Goal: Communication & Community: Answer question/provide support

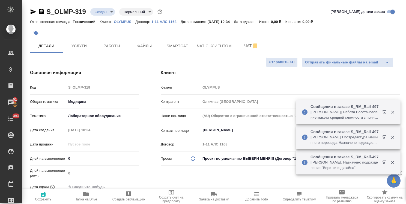
select select "RU"
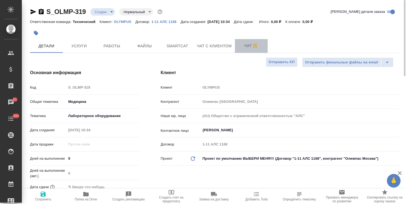
click at [241, 45] on span "Чат" at bounding box center [251, 45] width 26 height 7
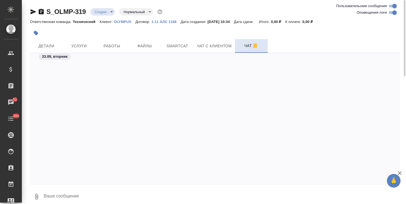
scroll to position [504, 0]
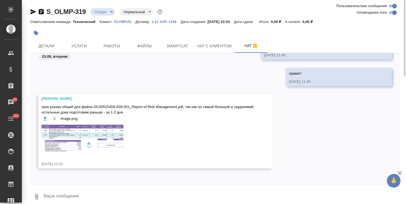
click at [91, 134] on img at bounding box center [82, 137] width 82 height 27
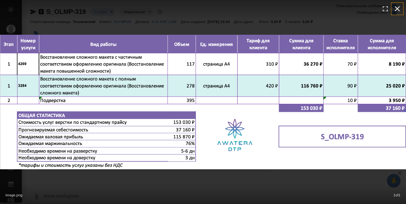
click at [400, 8] on icon "button" at bounding box center [397, 8] width 9 height 9
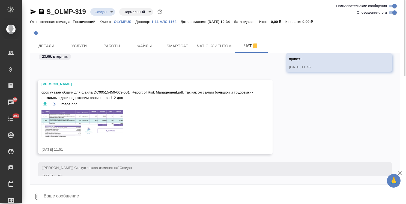
scroll to position [531, 0]
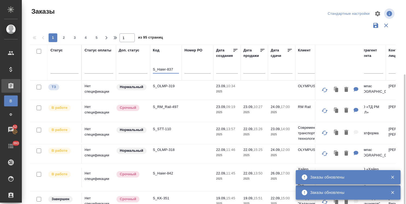
scroll to position [40, 0]
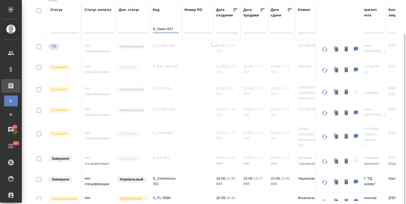
type input "S_Haier-837"
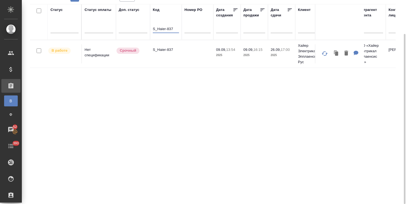
click at [166, 49] on p "S_Haier-837" at bounding box center [166, 49] width 26 height 5
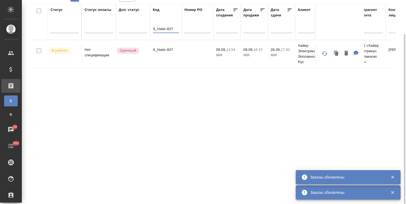
drag, startPoint x: 135, startPoint y: 28, endPoint x: 84, endPoint y: 33, distance: 51.6
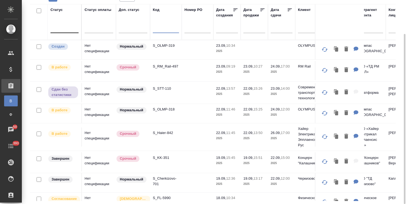
click at [65, 25] on div at bounding box center [65, 27] width 28 height 8
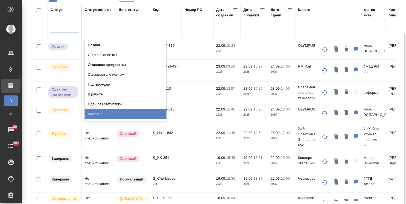
click at [97, 112] on div "Выполнен" at bounding box center [126, 114] width 82 height 10
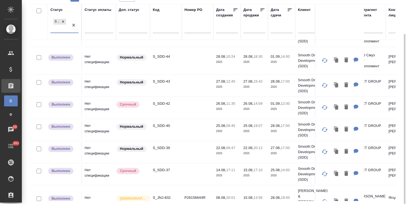
scroll to position [47, 0]
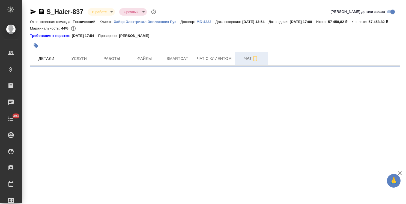
select select "RU"
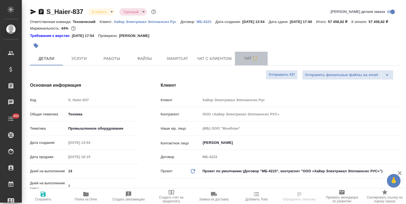
click at [236, 64] on button "Чат" at bounding box center [251, 59] width 33 height 14
type textarea "x"
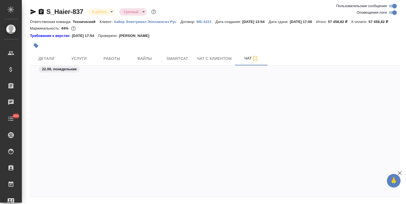
scroll to position [11797, 0]
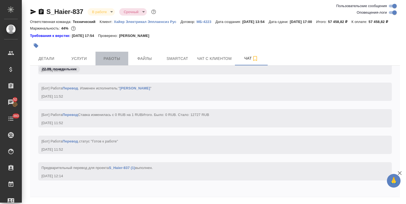
click at [111, 62] on span "Работы" at bounding box center [112, 58] width 26 height 7
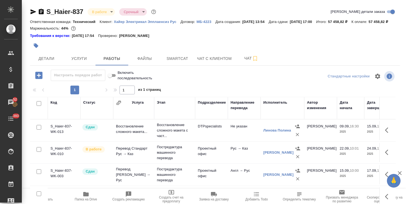
click at [81, 200] on span "Папка на Drive" at bounding box center [86, 199] width 22 height 4
click at [243, 62] on span "Чат" at bounding box center [251, 58] width 26 height 7
click at [242, 62] on span "Чат" at bounding box center [251, 58] width 26 height 7
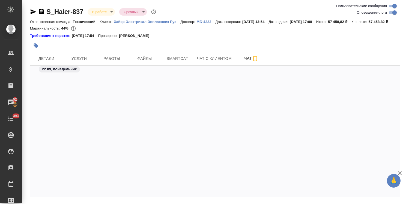
scroll to position [11797, 0]
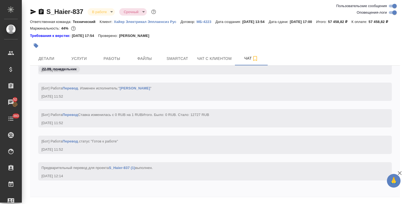
click at [401, 174] on icon "button" at bounding box center [400, 173] width 7 height 7
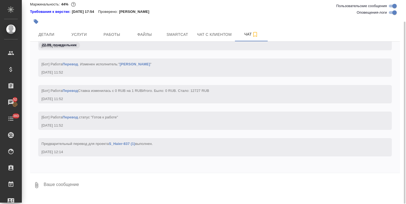
click at [112, 176] on div at bounding box center [215, 174] width 370 height 3
click at [100, 185] on textarea at bounding box center [221, 185] width 357 height 19
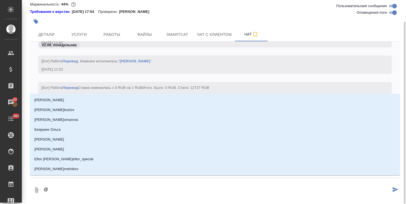
type textarea "@,"
type input ","
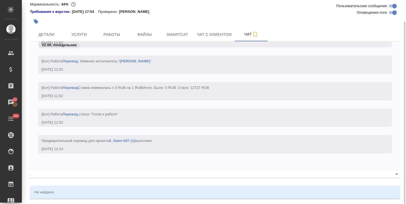
type textarea "@бл"
type input "бл"
type textarea "@б"
type input "б"
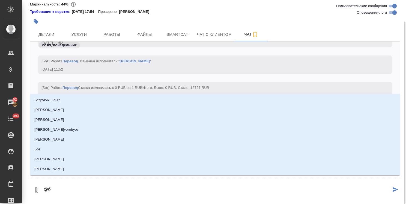
type textarea "@бе"
type input "бе"
type textarea "@бел"
type input "бел"
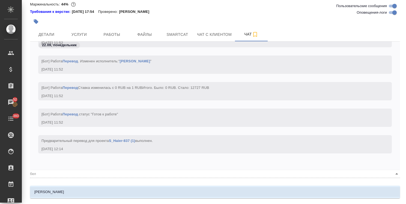
click at [96, 193] on li "Белякова Юлия" at bounding box center [215, 192] width 370 height 10
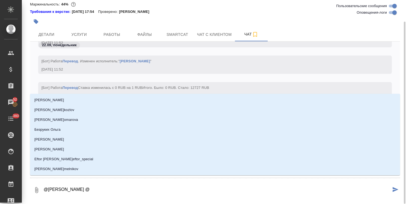
click at [95, 193] on textarea "@Белякова Юлия @" at bounding box center [217, 189] width 348 height 19
type textarea "@Белякова Юлия @а"
type input "а"
type textarea "@Белякова Юлия @ар"
type input "ар"
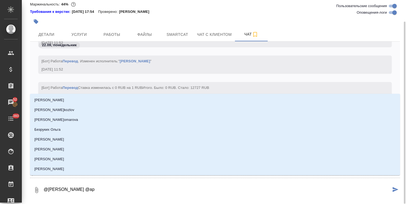
type textarea "@Белякова Юлия @арс"
type input "арс"
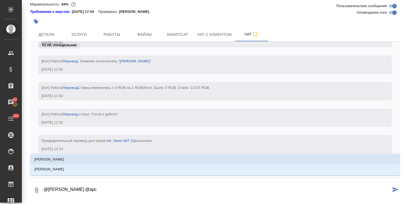
click at [84, 156] on li "Арсеньева Вера" at bounding box center [215, 159] width 370 height 10
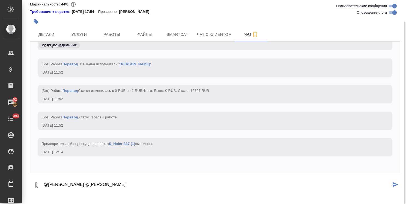
paste textarea "Ольга, доброе утро. Ловите правки по руководству на CBN517IDH, CBN519SD, CBN519…"
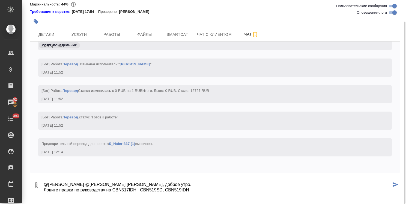
scroll to position [47, 0]
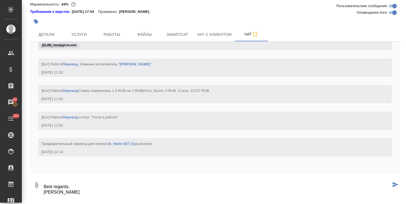
type textarea "@Белякова Юлия @Арсеньева Вера Ольга, доброе утро. Ловите правки по руководству…"
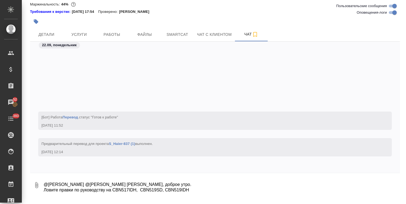
scroll to position [11718, 0]
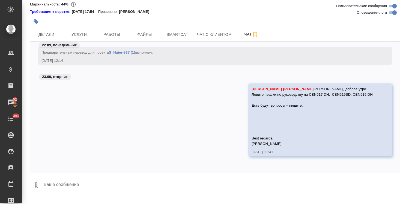
paste textarea "https://drive.awatera.com/s/t5MG4Cs3X4Wi7CH"
type textarea "https://drive.awatera.com/s/t5MG4Cs3X4Wi7CH"
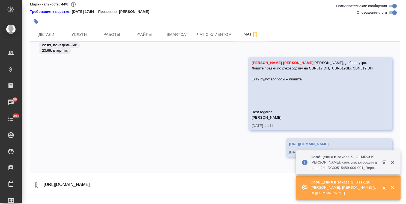
click at [393, 163] on icon "button" at bounding box center [392, 162] width 3 height 3
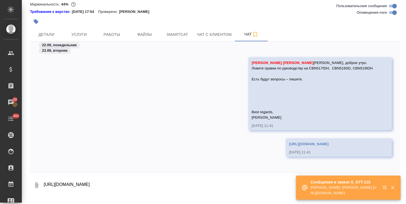
click at [383, 186] on icon "button" at bounding box center [385, 187] width 4 height 4
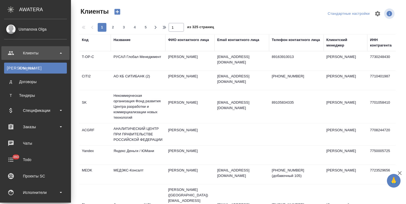
select select "RU"
click at [20, 142] on div "Чаты" at bounding box center [35, 143] width 63 height 8
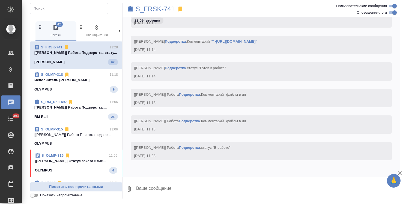
click at [70, 158] on div "S_OLMP-319 11:05" at bounding box center [76, 155] width 82 height 5
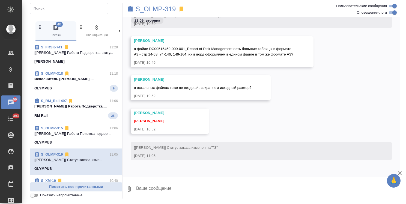
scroll to position [211, 0]
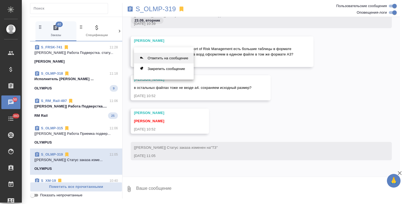
click at [164, 60] on button "Ответить на сообщение" at bounding box center [164, 58] width 60 height 11
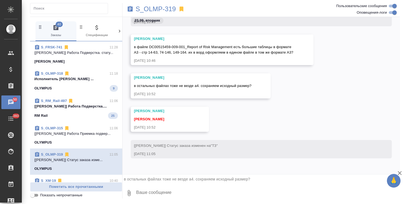
click at [150, 195] on textarea at bounding box center [268, 192] width 265 height 19
type textarea "сохраняем, [PERSON_NAME]"
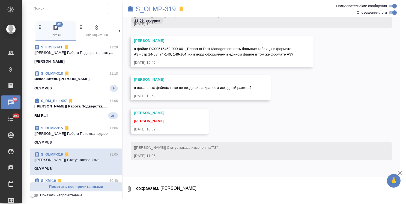
scroll to position [251, 0]
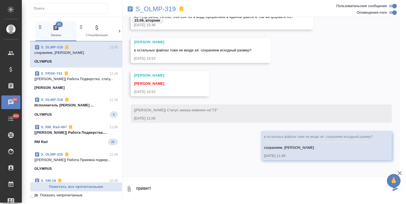
type textarea "привет!"
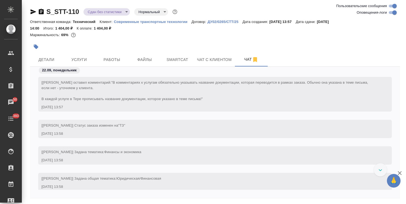
scroll to position [19, 0]
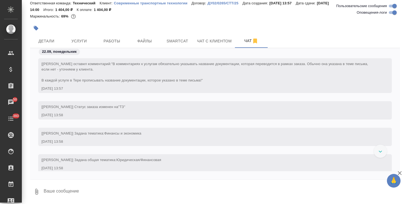
click at [401, 173] on icon "button" at bounding box center [400, 173] width 7 height 7
click at [383, 154] on div at bounding box center [380, 150] width 13 height 13
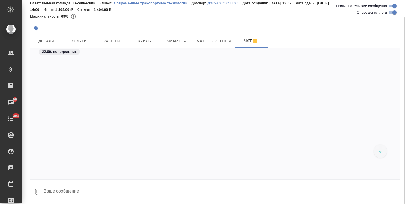
scroll to position [685, 0]
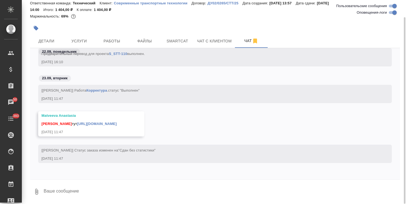
click at [105, 184] on textarea at bounding box center [221, 191] width 357 height 19
drag, startPoint x: 84, startPoint y: 111, endPoint x: 82, endPoint y: 193, distance: 81.9
click at [82, 193] on textarea at bounding box center [221, 191] width 357 height 19
type textarea "Спасибо)"
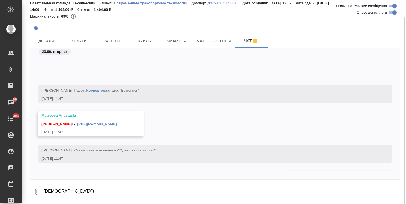
scroll to position [712, 0]
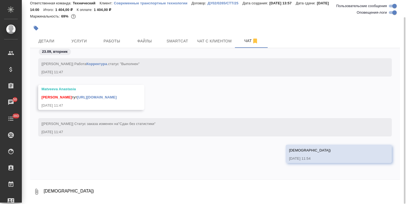
click at [90, 97] on link "https://drive.awatera.com/s/zZAiNyXmzFL6NJK" at bounding box center [97, 97] width 40 height 4
click at [156, 39] on span "Файлы" at bounding box center [145, 41] width 26 height 7
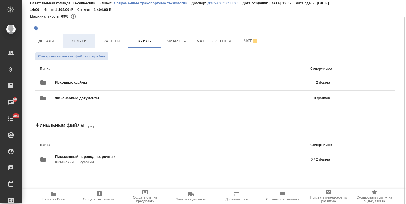
scroll to position [19, 0]
click at [81, 44] on span "Услуги" at bounding box center [79, 41] width 26 height 7
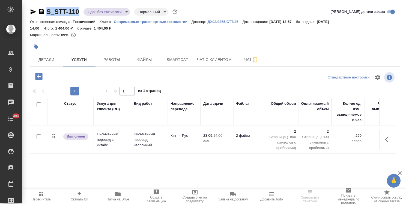
drag, startPoint x: 0, startPoint y: 0, endPoint x: 40, endPoint y: 8, distance: 40.7
click at [40, 8] on div "S_STT-110 Сдан без статистики distributed Нормальный normal Кратко детали заказ…" at bounding box center [215, 114] width 376 height 229
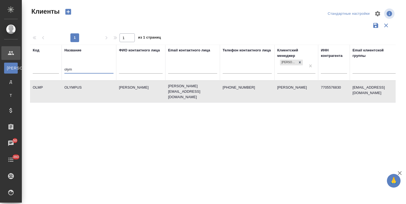
select select "RU"
click at [28, 68] on div "Клиенты Стандартные настройки 1 1 из 1 страниц Код Название olym ФИО контактног…" at bounding box center [215, 122] width 376 height 244
